Goal: Task Accomplishment & Management: Use online tool/utility

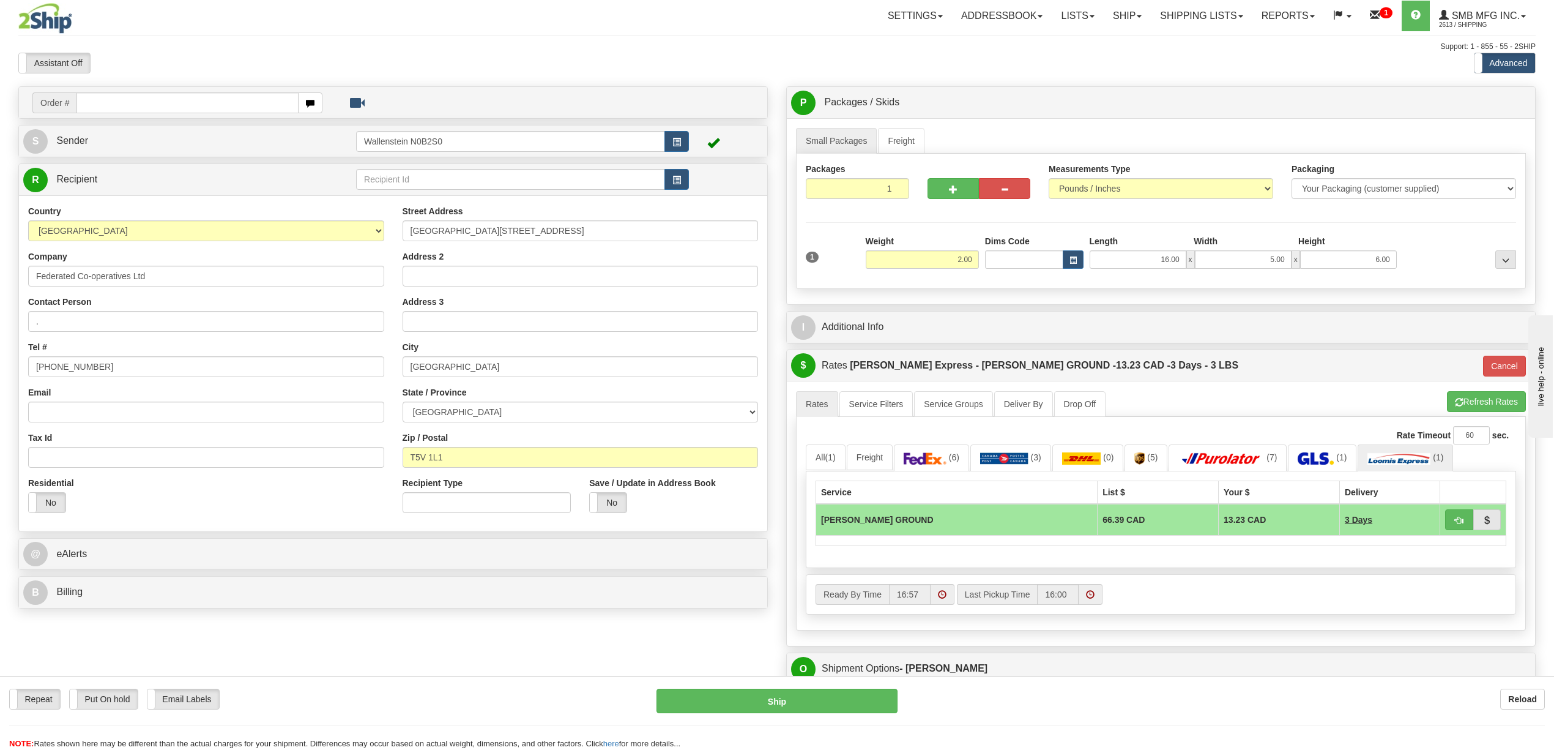
click at [135, 155] on div "S Sender Wallenstein N0B2S0" at bounding box center [393, 140] width 748 height 31
click at [154, 141] on link "S Sender" at bounding box center [189, 140] width 333 height 25
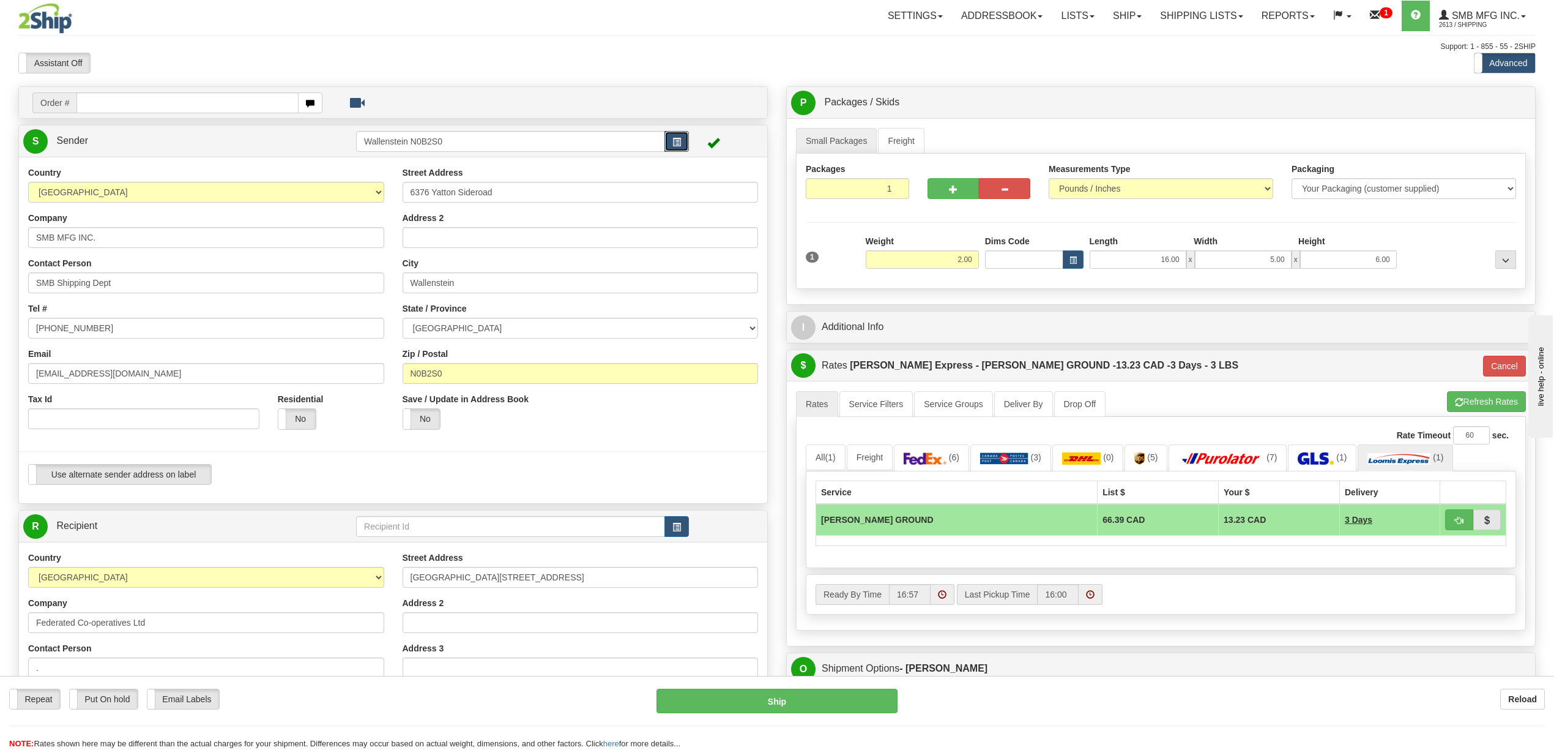
click at [672, 145] on span "button" at bounding box center [676, 142] width 9 height 8
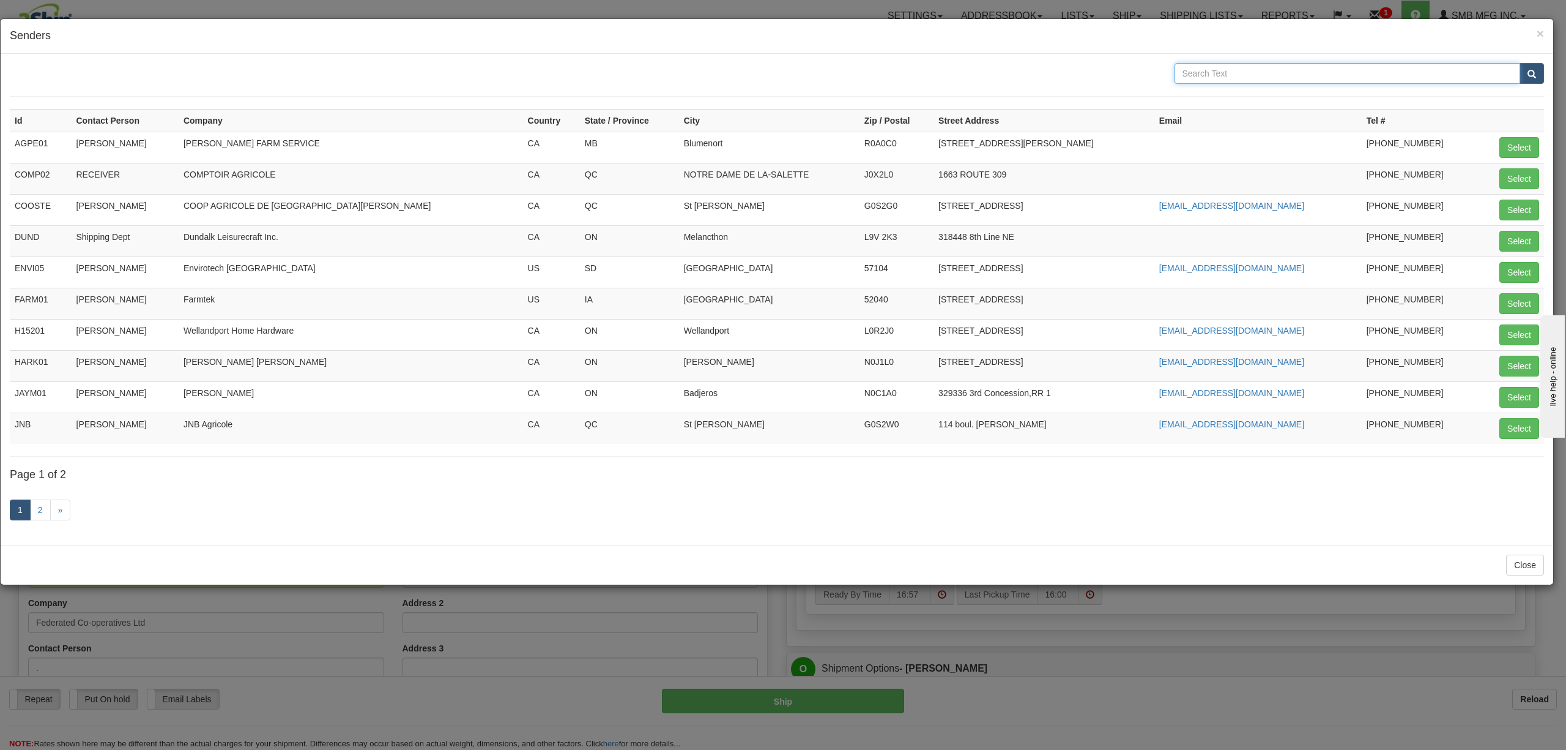
click at [1344, 73] on input "text" at bounding box center [1348, 73] width 346 height 21
type input "smb"
click at [1520, 63] on button "submit" at bounding box center [1532, 73] width 24 height 21
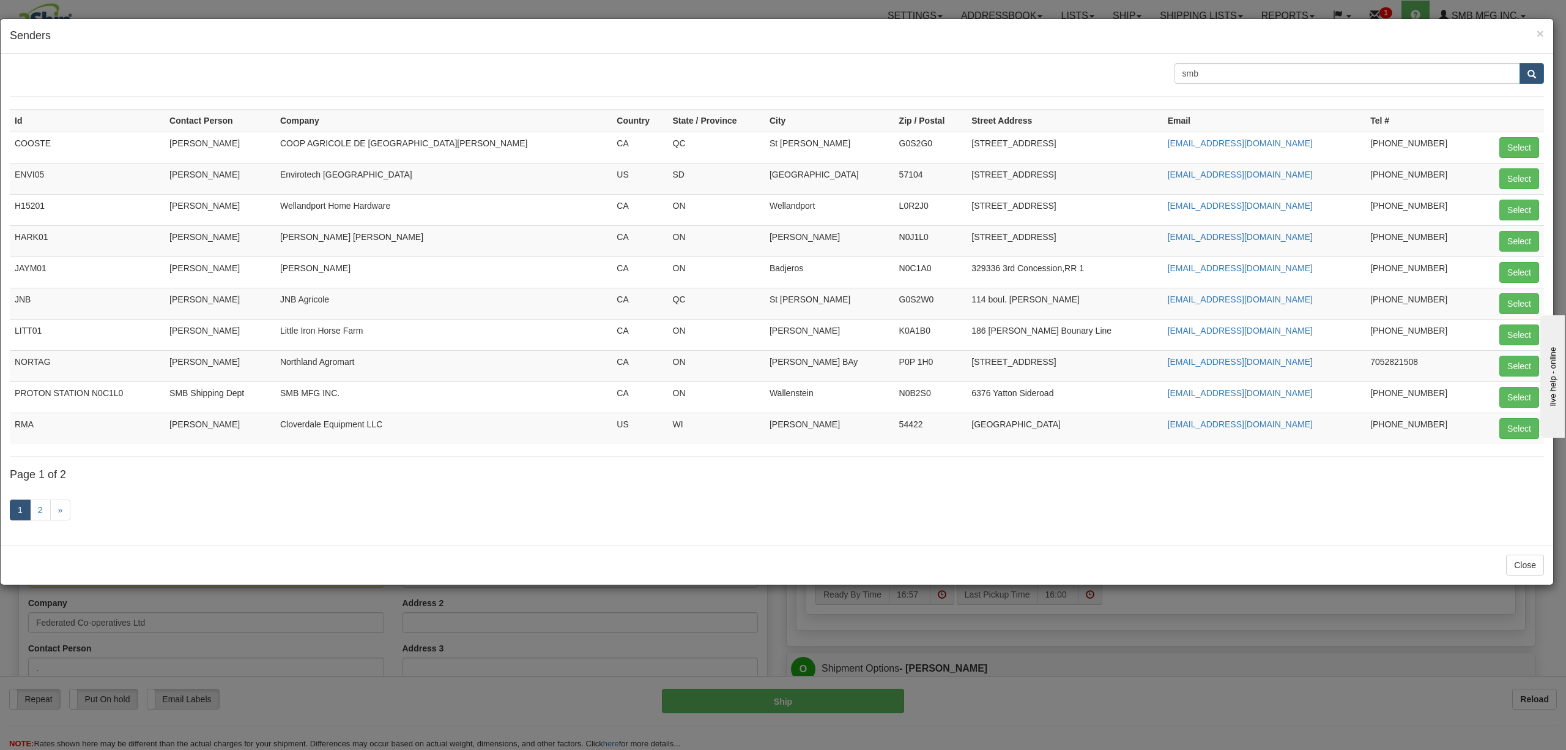
drag, startPoint x: 128, startPoint y: 400, endPoint x: 10, endPoint y: 409, distance: 117.8
click at [10, 409] on td "PROTON STATION N0C1L0" at bounding box center [87, 396] width 155 height 31
click at [1523, 401] on button "Select" at bounding box center [1520, 397] width 40 height 21
type input "PROTON STATION N0C1L0"
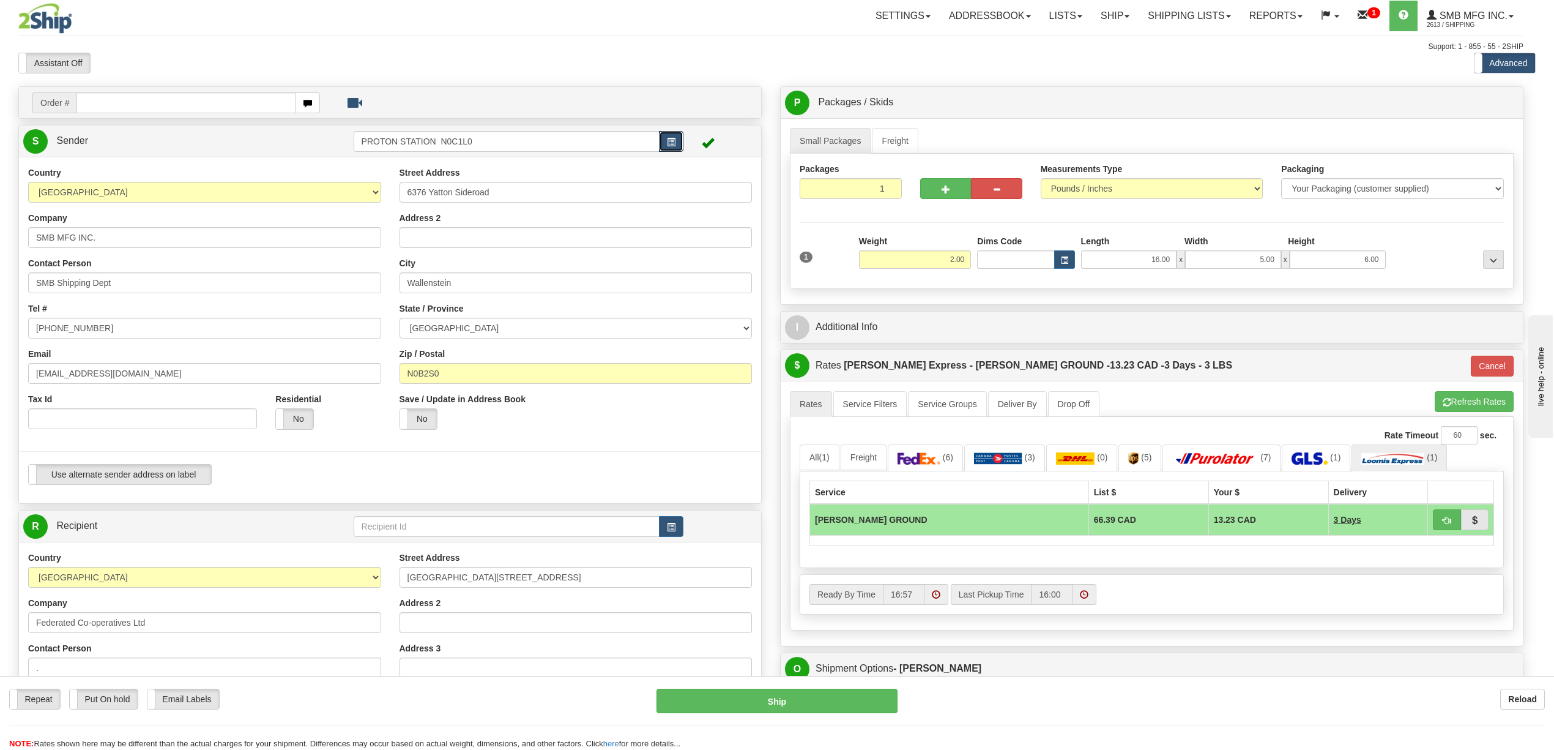
type input "DD"
